Goal: Use online tool/utility: Use online tool/utility

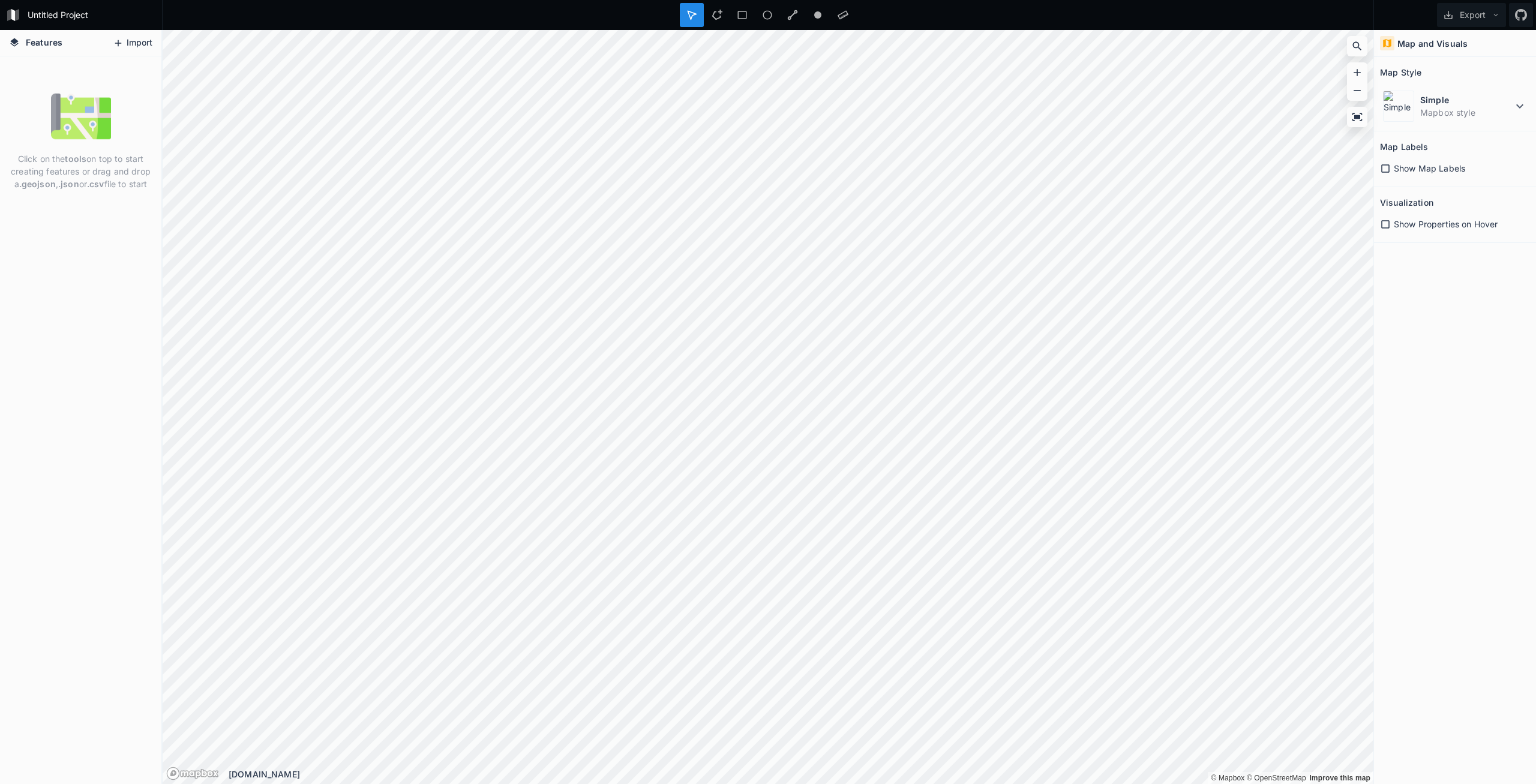
click at [137, 42] on button "Import" at bounding box center [132, 43] width 52 height 19
click at [141, 45] on button "Import" at bounding box center [132, 43] width 52 height 19
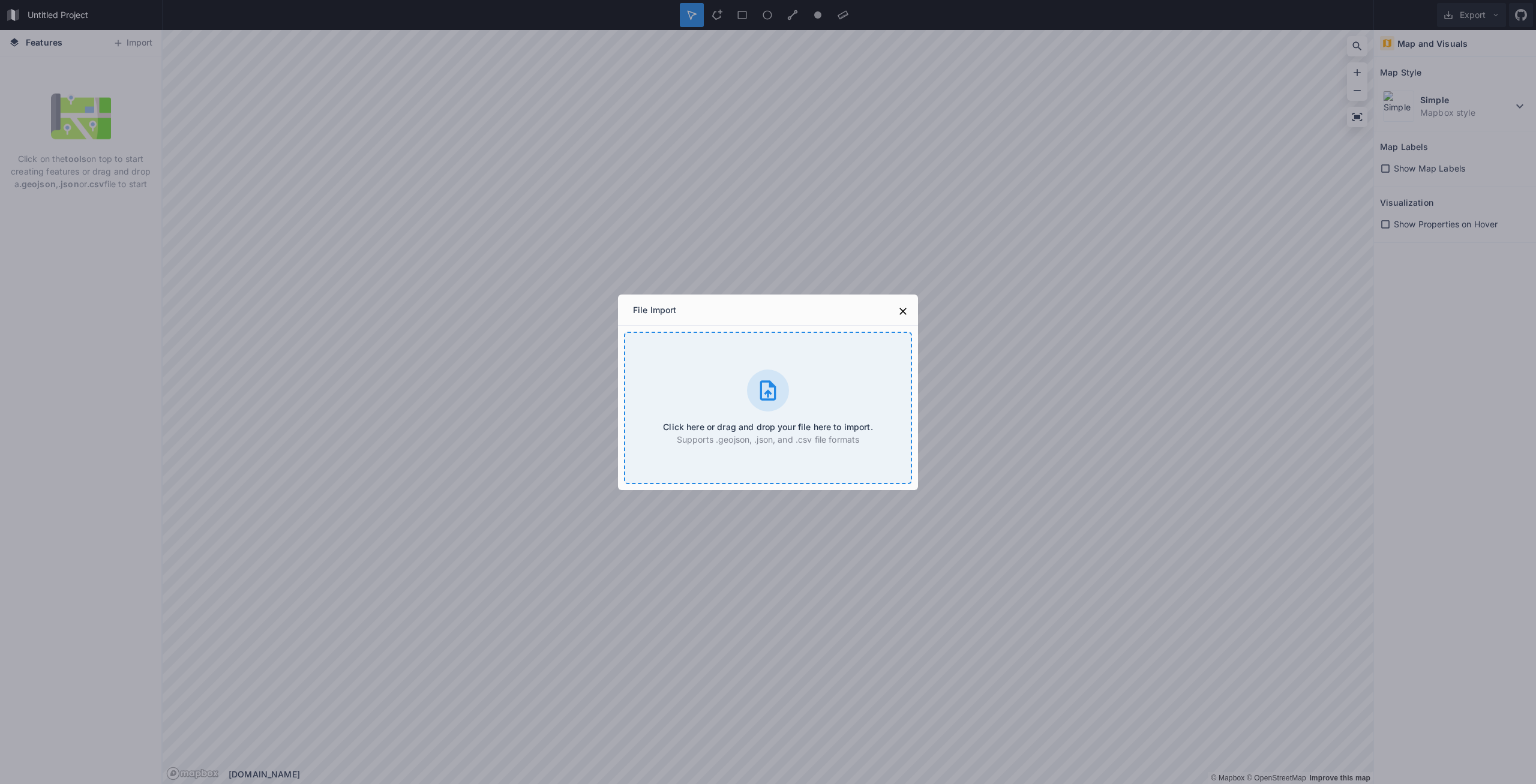
click at [752, 387] on div at bounding box center [768, 390] width 42 height 42
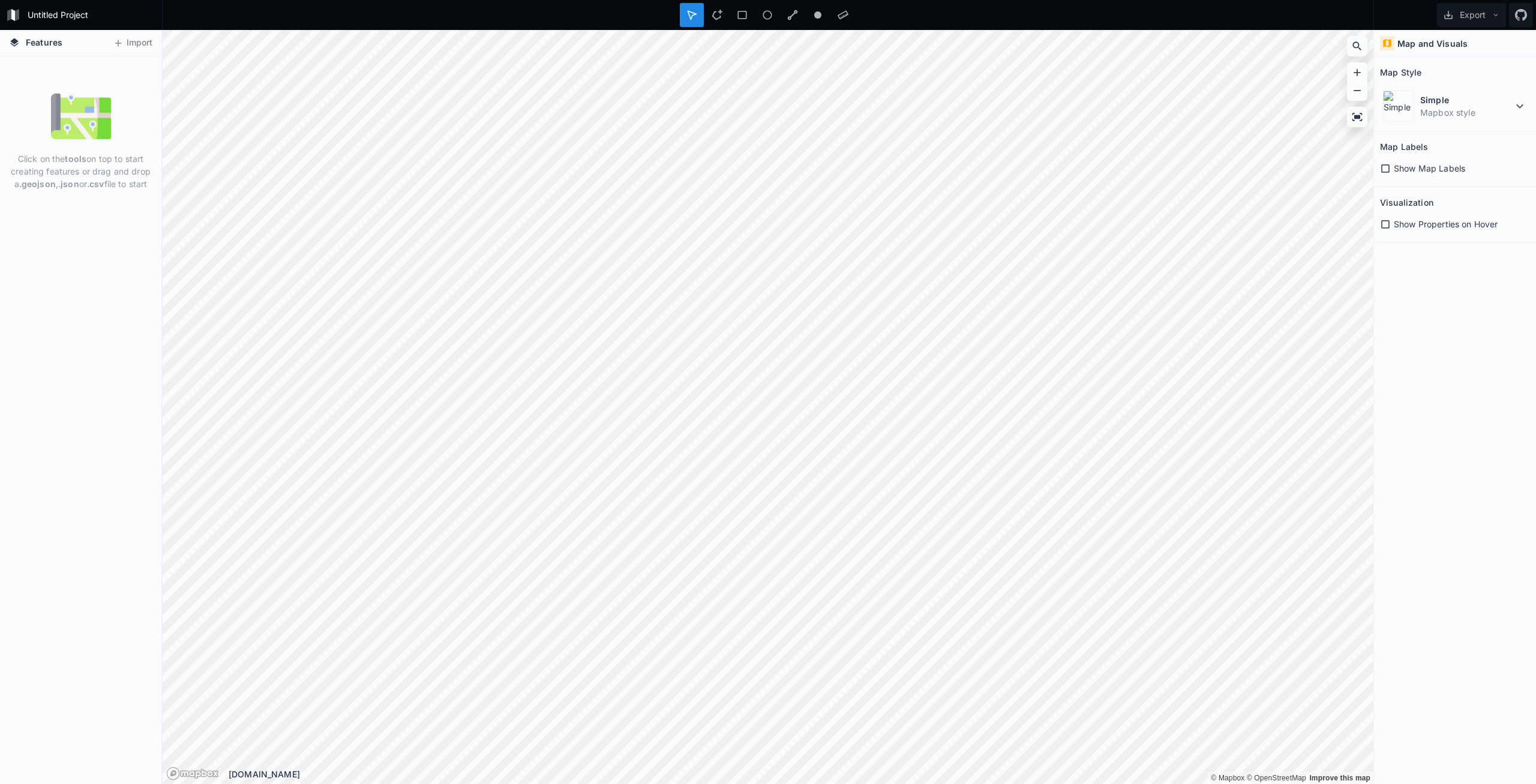
click at [1408, 164] on span "Show Map Labels" at bounding box center [1429, 167] width 72 height 12
click at [1499, 310] on div "Features Import Click on the tools on top to start creating features or drag an…" at bounding box center [768, 407] width 1536 height 754
click at [1459, 227] on div "Features Import Click on the tools on top to start creating features or drag an…" at bounding box center [768, 407] width 1536 height 754
click at [1535, 154] on div "Features Import Click on the tools on top to start creating features or drag an…" at bounding box center [768, 407] width 1536 height 754
click at [1401, 224] on span "Show Properties on Hover" at bounding box center [1445, 224] width 104 height 12
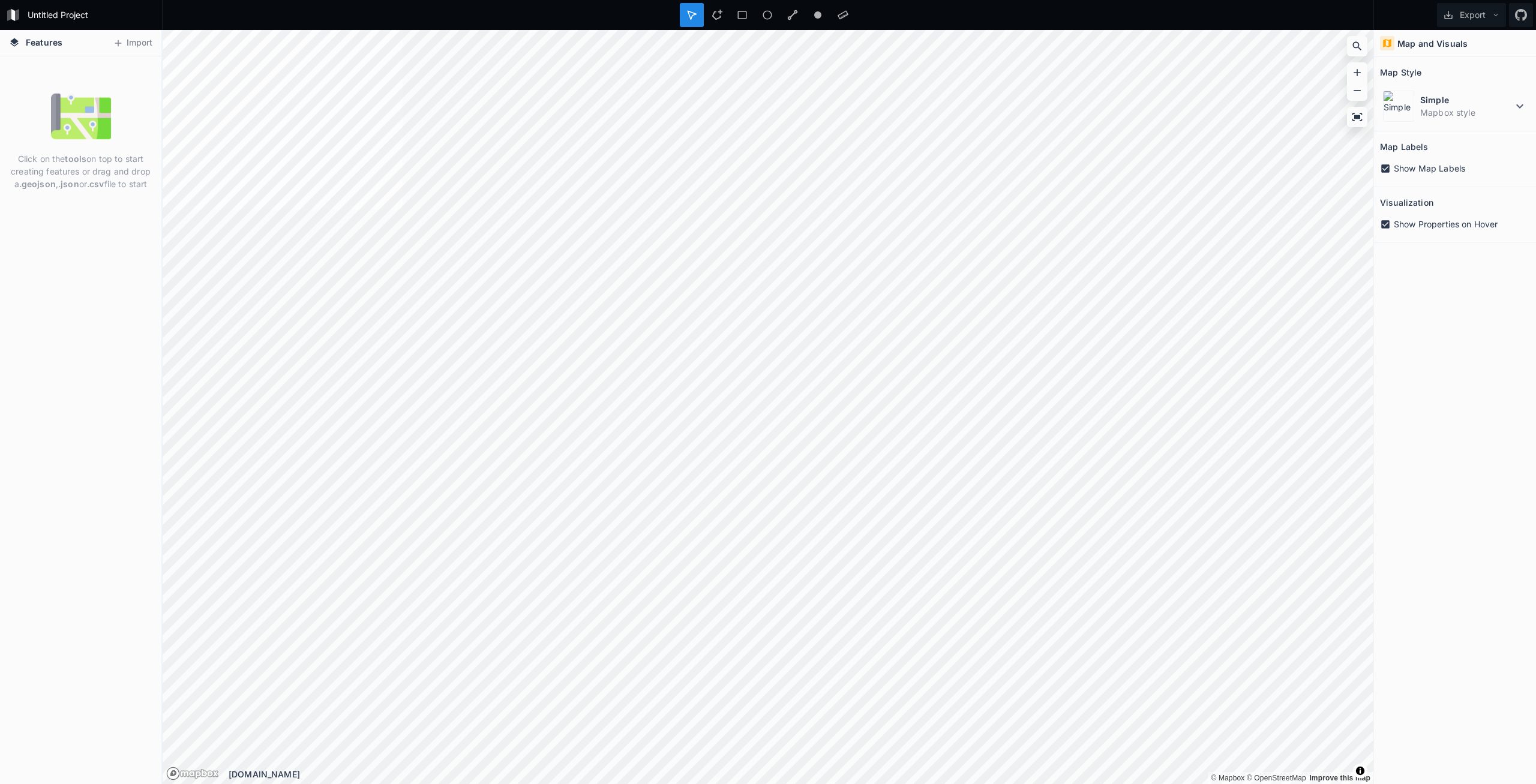
click at [1397, 224] on span "Show Properties on Hover" at bounding box center [1445, 224] width 104 height 12
click at [1396, 166] on span "Show Map Labels" at bounding box center [1429, 167] width 72 height 12
click at [1502, 103] on dt "Simple" at bounding box center [1466, 99] width 93 height 12
click at [1501, 104] on dt "Simple" at bounding box center [1466, 99] width 93 height 12
